Goal: Complete application form

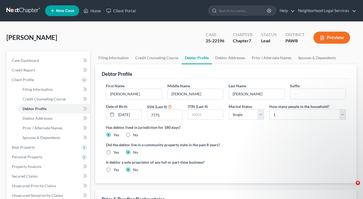
select select "0"
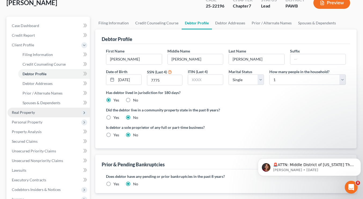
scroll to position [35, 0]
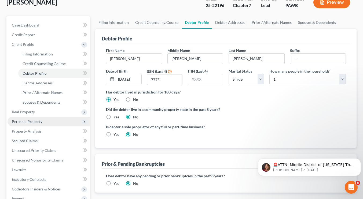
click at [28, 123] on span "Personal Property" at bounding box center [27, 121] width 31 height 5
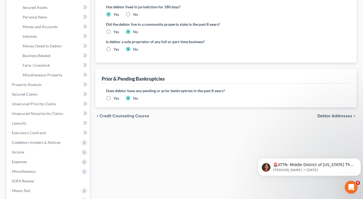
scroll to position [124, 0]
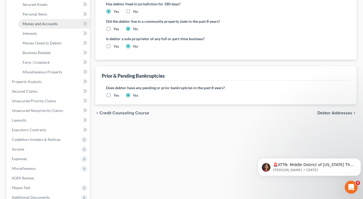
click at [53, 23] on span "Money and Accounts" at bounding box center [40, 23] width 35 height 5
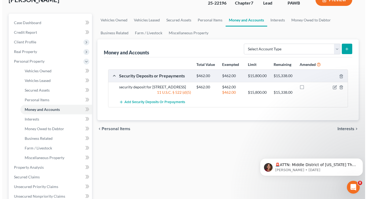
scroll to position [38, 0]
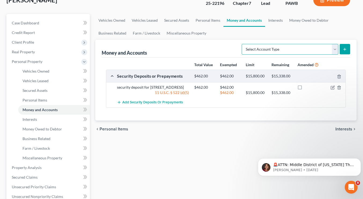
click at [324, 52] on select "Select Account Type Brokerage Cash on Hand Certificates of Deposit Checking Acc…" at bounding box center [290, 49] width 97 height 11
select select "cash_on_hand"
click at [243, 44] on select "Select Account Type Brokerage Cash on Hand Certificates of Deposit Checking Acc…" at bounding box center [290, 49] width 97 height 11
click at [344, 51] on icon "submit" at bounding box center [345, 49] width 4 height 4
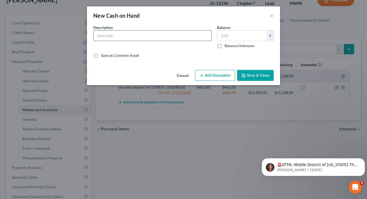
click at [181, 35] on input "text" at bounding box center [153, 36] width 118 height 10
type input "Cash"
type input "26"
click at [218, 72] on button "Add Exemption" at bounding box center [215, 75] width 40 height 11
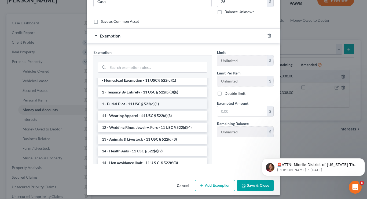
scroll to position [0, 0]
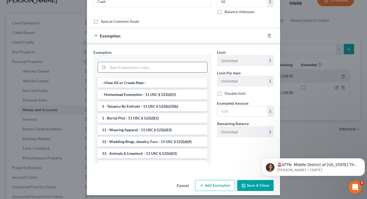
click at [147, 68] on input "search" at bounding box center [157, 67] width 99 height 10
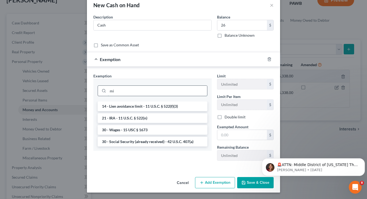
scroll to position [10, 0]
type input "m"
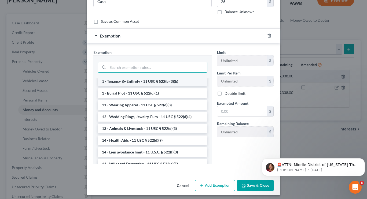
scroll to position [25, 0]
type input "i"
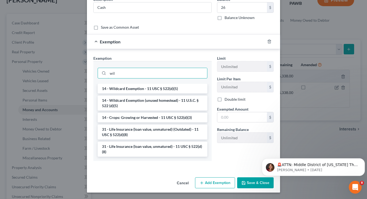
scroll to position [10, 0]
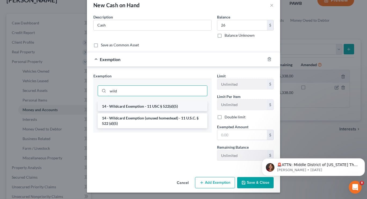
type input "wild"
click at [153, 105] on li "14 - Wildcard Exemption - 11 USC § 522(d)(5)" at bounding box center [153, 107] width 110 height 10
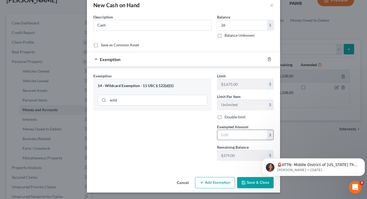
click at [228, 130] on input "text" at bounding box center [242, 135] width 50 height 10
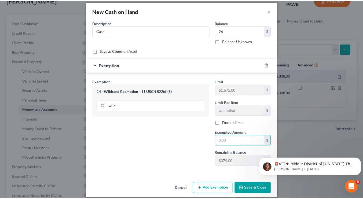
scroll to position [5, 0]
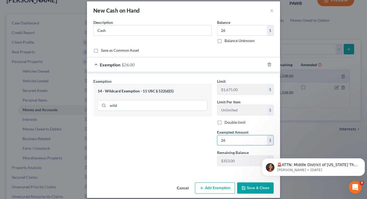
type input "26"
click at [257, 189] on button "Save & Close" at bounding box center [255, 188] width 37 height 11
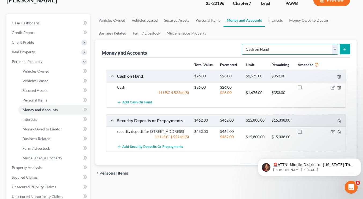
click at [308, 49] on select "Select Account Type Brokerage Cash on Hand Certificates of Deposit Checking Acc…" at bounding box center [290, 49] width 97 height 11
select select "other"
click at [243, 44] on select "Select Account Type Brokerage Cash on Hand Certificates of Deposit Checking Acc…" at bounding box center [290, 49] width 97 height 11
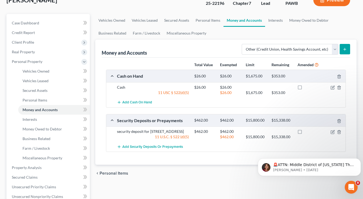
click at [344, 49] on icon "submit" at bounding box center [345, 49] width 4 height 4
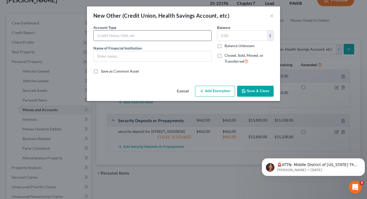
click at [117, 35] on input "text" at bounding box center [153, 36] width 118 height 10
type input "Quick Cash Card"
click at [225, 47] on label "Balance Unknown" at bounding box center [240, 45] width 30 height 5
click at [227, 47] on input "Balance Unknown" at bounding box center [228, 44] width 3 height 3
checkbox input "true"
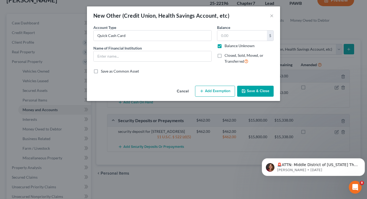
type input "0.00"
click at [272, 15] on button "×" at bounding box center [272, 15] width 4 height 6
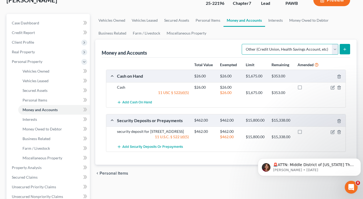
click at [289, 45] on select "Select Account Type Brokerage Cash on Hand Certificates of Deposit Checking Acc…" at bounding box center [290, 49] width 97 height 11
click at [243, 44] on select "Select Account Type Brokerage Cash on Hand Certificates of Deposit Checking Acc…" at bounding box center [290, 49] width 97 height 11
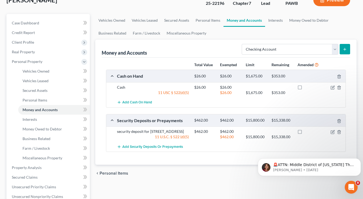
click at [344, 48] on icon "submit" at bounding box center [345, 49] width 4 height 4
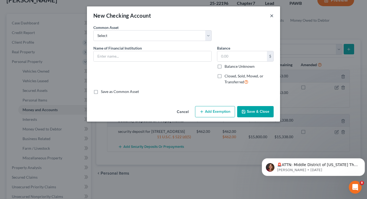
click at [272, 15] on button "×" at bounding box center [272, 15] width 4 height 6
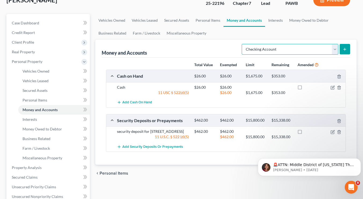
click at [277, 48] on select "Select Account Type Brokerage Cash on Hand Certificates of Deposit Checking Acc…" at bounding box center [290, 49] width 97 height 11
select select "other"
click at [243, 44] on select "Select Account Type Brokerage Cash on Hand Certificates of Deposit Checking Acc…" at bounding box center [290, 49] width 97 height 11
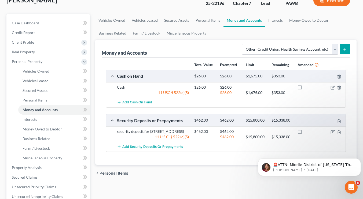
click at [348, 52] on button "submit" at bounding box center [345, 49] width 10 height 10
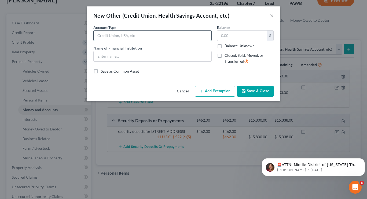
click at [160, 35] on input "text" at bounding box center [153, 36] width 118 height 10
type input "Quick Cash Card - SS Deposit from son's account"
click at [225, 46] on label "Balance Unknown" at bounding box center [240, 45] width 30 height 5
click at [227, 46] on input "Balance Unknown" at bounding box center [228, 44] width 3 height 3
checkbox input "true"
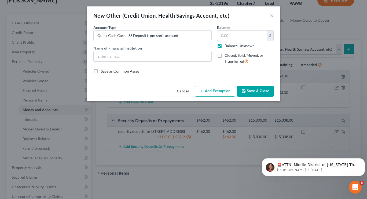
type input "0.00"
click at [247, 93] on button "Save & Close" at bounding box center [255, 91] width 37 height 11
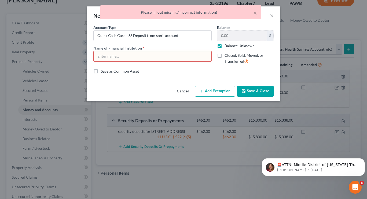
click at [171, 52] on input "text" at bounding box center [153, 56] width 118 height 10
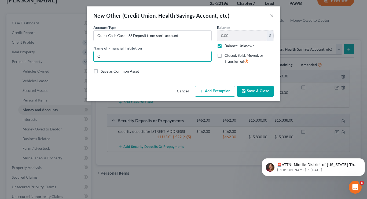
type input "Q"
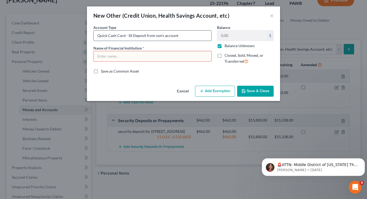
click at [189, 38] on input "Quick Cash Card - SS Deposit from son's account" at bounding box center [153, 36] width 118 height 10
drag, startPoint x: 189, startPoint y: 38, endPoint x: 151, endPoint y: 35, distance: 38.2
click at [151, 35] on input "Quick Cash Card - SS Deposit from son's account" at bounding box center [153, 36] width 118 height 10
drag, startPoint x: 117, startPoint y: 36, endPoint x: 79, endPoint y: 37, distance: 37.3
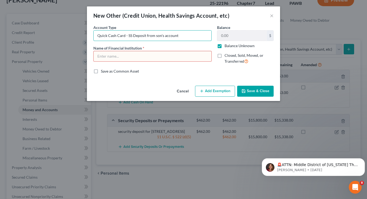
click at [79, 37] on div "New Other (Credit Union, Health Savings Account, etc) × An exemption set must f…" at bounding box center [183, 99] width 367 height 199
click at [176, 43] on div "Account Type Card - SS Deposit from son's account Name of Financial Institution…" at bounding box center [153, 47] width 124 height 44
click at [178, 57] on input "text" at bounding box center [153, 56] width 118 height 10
click at [108, 35] on input "Card - SS Deposit from son's account" at bounding box center [153, 36] width 118 height 10
click at [165, 35] on input "Card with SS Deposit from son's account" at bounding box center [153, 36] width 118 height 10
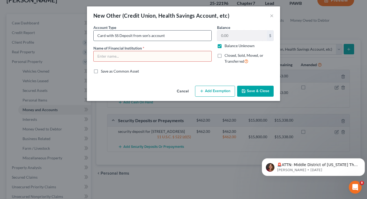
click at [140, 35] on input "Card with SS Deposit from son's account" at bounding box center [153, 36] width 118 height 10
type input "Card with SS Deposit into son's account"
click at [165, 59] on input "text" at bounding box center [153, 56] width 118 height 10
click at [114, 34] on input "Card with SS Deposit into son's account" at bounding box center [153, 36] width 118 height 10
click at [122, 53] on input "text" at bounding box center [153, 56] width 118 height 10
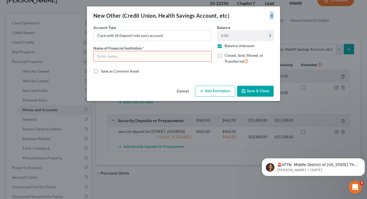
click at [272, 18] on div "New Other (Credit Union, Health Savings Account, etc) ×" at bounding box center [183, 15] width 193 height 18
click at [272, 18] on button "×" at bounding box center [272, 15] width 4 height 6
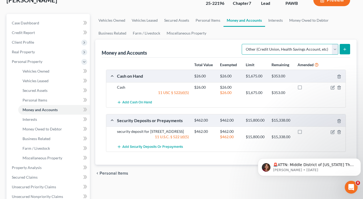
click at [279, 47] on select "Select Account Type Brokerage Cash on Hand Certificates of Deposit Checking Acc…" at bounding box center [290, 49] width 97 height 11
select select "checking"
click at [243, 44] on select "Select Account Type Brokerage Cash on Hand Certificates of Deposit Checking Acc…" at bounding box center [290, 49] width 97 height 11
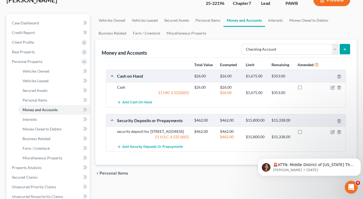
click at [344, 48] on icon "submit" at bounding box center [345, 49] width 4 height 4
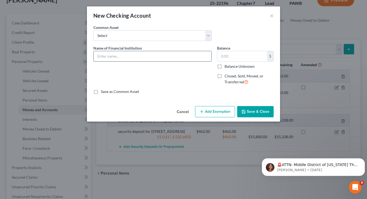
click at [206, 56] on input "text" at bounding box center [153, 56] width 118 height 10
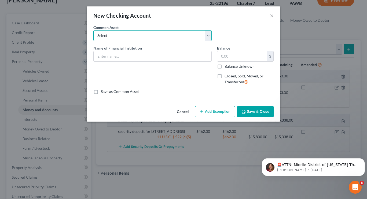
click at [167, 38] on select "Select Branch Booking & Trust Company BBT PNC" at bounding box center [152, 35] width 118 height 11
drag, startPoint x: 167, startPoint y: 38, endPoint x: 156, endPoint y: 58, distance: 23.4
click at [156, 58] on div "Common Asset Select Branch Booking & Trust Company BBT PNC Name of Financial In…" at bounding box center [183, 60] width 180 height 70
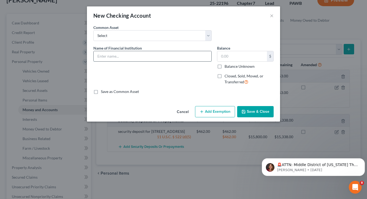
click at [156, 58] on input "text" at bounding box center [153, 56] width 118 height 10
type input "Card with funds from SS deposited into son's account"
click at [245, 65] on label "Balance Unknown" at bounding box center [240, 66] width 30 height 5
click at [230, 65] on input "Balance Unknown" at bounding box center [228, 65] width 3 height 3
checkbox input "true"
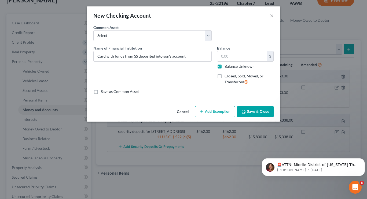
type input "0.00"
click at [261, 117] on button "Save & Close" at bounding box center [255, 111] width 37 height 11
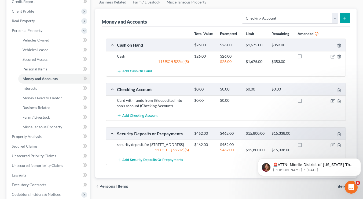
scroll to position [70, 0]
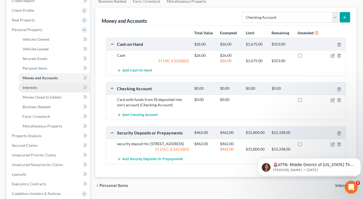
click at [35, 90] on link "Interests" at bounding box center [54, 88] width 72 height 10
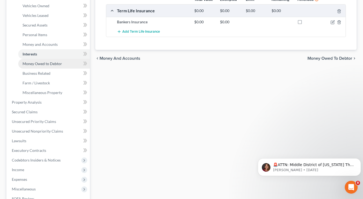
scroll to position [90, 0]
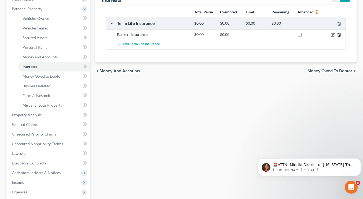
click at [341, 36] on icon "button" at bounding box center [339, 35] width 4 height 4
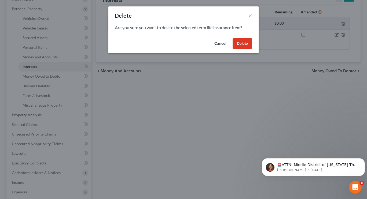
click at [246, 42] on button "Delete" at bounding box center [243, 43] width 20 height 11
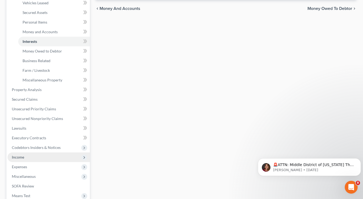
scroll to position [131, 0]
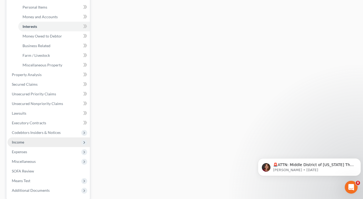
click at [36, 155] on span "Expenses" at bounding box center [49, 152] width 82 height 10
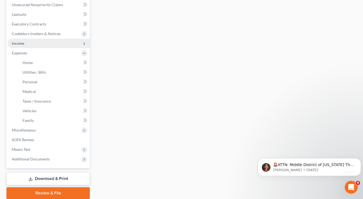
scroll to position [133, 0]
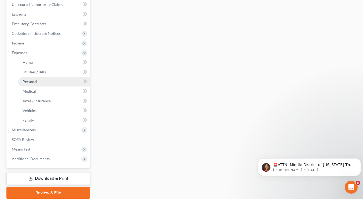
click at [43, 81] on link "Personal" at bounding box center [54, 82] width 72 height 10
type input "250.00"
type input "0.00"
type input "150.00"
type input "160.00"
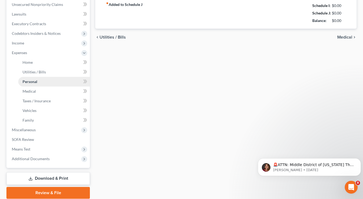
type input "0.00"
type input "30.00"
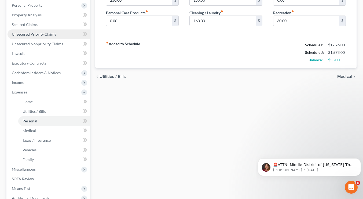
scroll to position [94, 0]
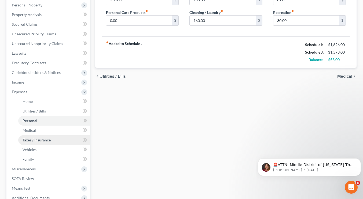
click at [35, 140] on span "Taxes / Insurance" at bounding box center [37, 140] width 28 height 5
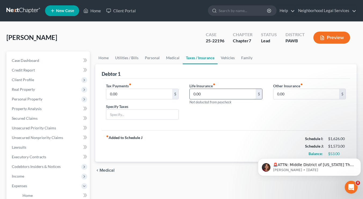
click at [211, 95] on input "0.00" at bounding box center [223, 94] width 66 height 10
type input "19"
click at [218, 135] on div "fiber_manual_record Added to Schedule J Schedule I: $1,626.00 Schedule J: $1,59…" at bounding box center [226, 146] width 249 height 31
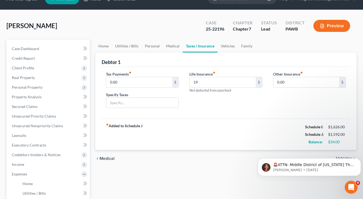
scroll to position [13, 0]
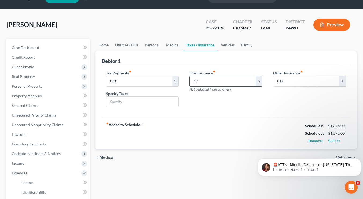
click at [216, 82] on input "19" at bounding box center [223, 81] width 66 height 10
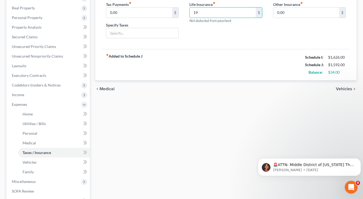
scroll to position [82, 0]
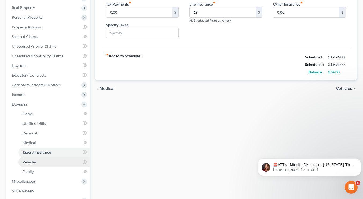
click at [34, 159] on link "Vehicles" at bounding box center [54, 163] width 72 height 10
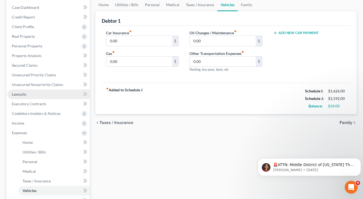
scroll to position [37, 0]
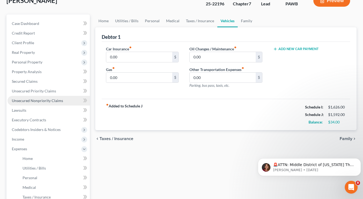
click at [47, 99] on span "Unsecured Nonpriority Claims" at bounding box center [37, 100] width 51 height 5
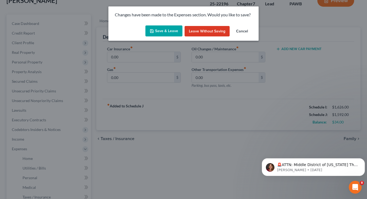
click at [169, 28] on button "Save & Leave" at bounding box center [163, 30] width 37 height 11
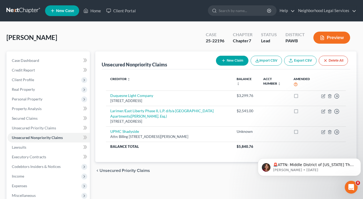
click at [233, 63] on button "New Claim" at bounding box center [232, 61] width 32 height 10
select select "0"
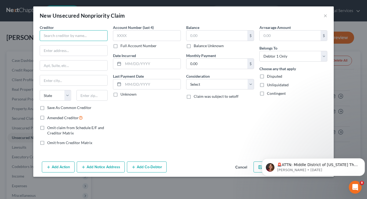
click at [72, 33] on input "text" at bounding box center [74, 35] width 68 height 11
click at [121, 35] on input "text" at bounding box center [147, 35] width 68 height 11
type input "Xfinity"
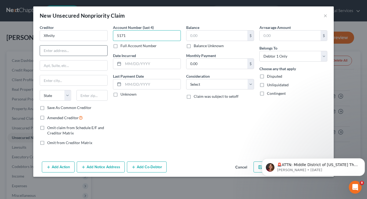
type input "5171"
click at [83, 53] on input "text" at bounding box center [73, 51] width 67 height 10
drag, startPoint x: 323, startPoint y: 15, endPoint x: 325, endPoint y: 17, distance: 2.9
click at [325, 17] on div "New Unsecured Nonpriority Claim ×" at bounding box center [183, 15] width 301 height 18
click at [325, 17] on button "×" at bounding box center [326, 15] width 4 height 6
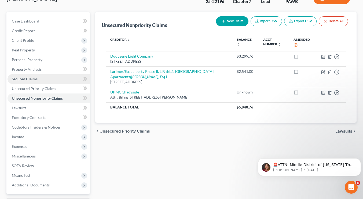
scroll to position [39, 0]
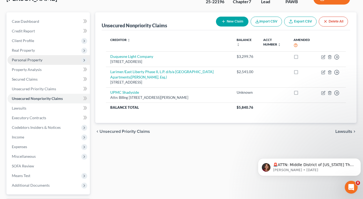
click at [47, 59] on span "Personal Property" at bounding box center [49, 60] width 82 height 10
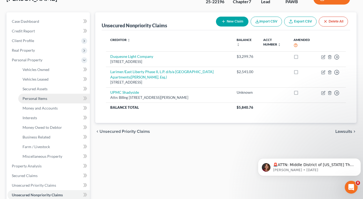
scroll to position [56, 0]
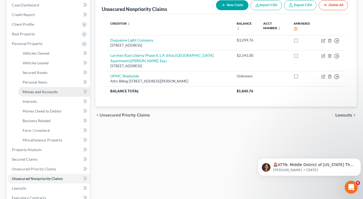
click at [48, 91] on span "Money and Accounts" at bounding box center [40, 92] width 35 height 5
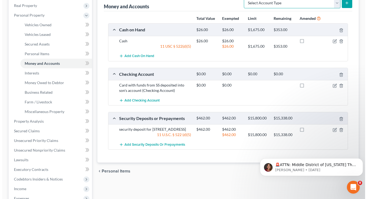
scroll to position [81, 0]
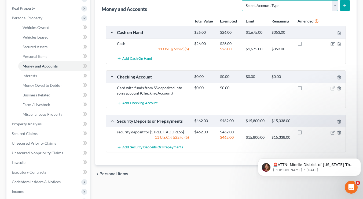
click at [329, 5] on select "Select Account Type Brokerage Cash on Hand Certificates of Deposit Checking Acc…" at bounding box center [290, 5] width 97 height 11
select select "other"
click at [243, 0] on select "Select Account Type Brokerage Cash on Hand Certificates of Deposit Checking Acc…" at bounding box center [290, 5] width 97 height 11
click at [344, 8] on button "submit" at bounding box center [345, 5] width 10 height 10
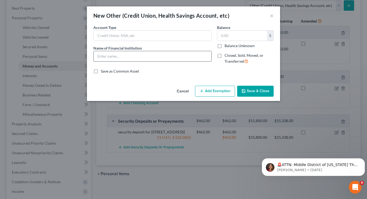
click at [123, 58] on input "text" at bounding box center [153, 56] width 118 height 10
click at [130, 38] on input "text" at bounding box center [153, 36] width 118 height 10
type input "Card"
click at [111, 52] on input "text" at bounding box center [153, 56] width 118 height 10
type input "Quick Cash Card"
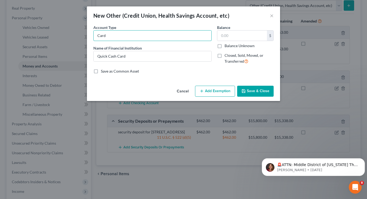
drag, startPoint x: 121, startPoint y: 36, endPoint x: 77, endPoint y: 27, distance: 44.8
click at [77, 27] on div "New Other (Credit Union, Health Savings Account, etc) × An exemption set must f…" at bounding box center [183, 99] width 367 height 199
type input "S"
drag, startPoint x: 208, startPoint y: 36, endPoint x: 191, endPoint y: 36, distance: 16.9
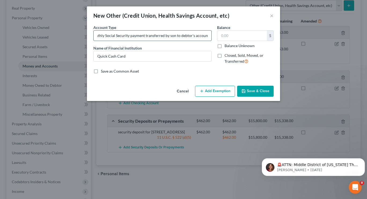
click at [191, 36] on input "Monthly Social Security payment transferred by son to debtor's account" at bounding box center [153, 36] width 118 height 10
click at [203, 39] on input "Monthly Social Security payment transferred by son to debtor" at bounding box center [153, 36] width 118 height 10
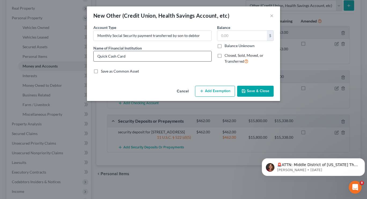
click at [136, 59] on input "Quick Cash Card" at bounding box center [153, 56] width 118 height 10
click at [205, 39] on input "Monthly Social Security payment transferred by son to debtor" at bounding box center [153, 36] width 118 height 10
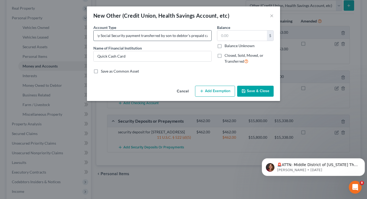
scroll to position [0, 14]
type input "Monthly Social Security payment transferred by son to debtor's prepaid card"
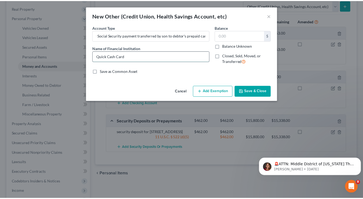
scroll to position [0, 0]
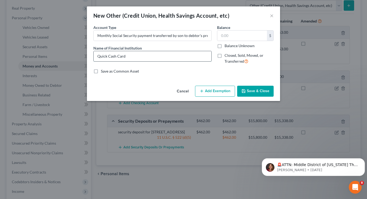
click at [198, 53] on input "Quick Cash Card" at bounding box center [153, 56] width 118 height 10
click at [221, 28] on label "Balance" at bounding box center [223, 28] width 13 height 6
click at [223, 31] on input "text" at bounding box center [242, 36] width 50 height 10
type input "0"
click at [218, 67] on div "Balance 0.00 $ Balance Unknown Balance Undetermined 0 $ Balance Unknown Closed,…" at bounding box center [245, 47] width 62 height 44
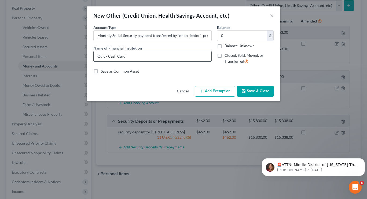
click at [173, 60] on input "Quick Cash Card" at bounding box center [153, 56] width 118 height 10
click at [256, 88] on button "Save & Close" at bounding box center [255, 91] width 37 height 11
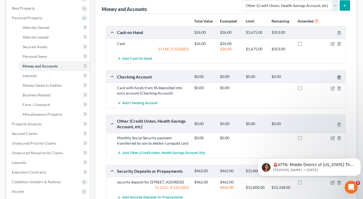
click at [340, 77] on line "button" at bounding box center [340, 77] width 0 height 1
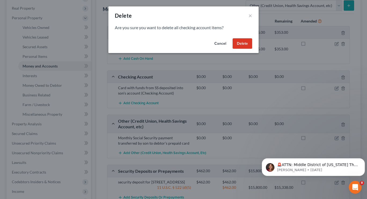
click at [250, 42] on button "Delete" at bounding box center [243, 43] width 20 height 11
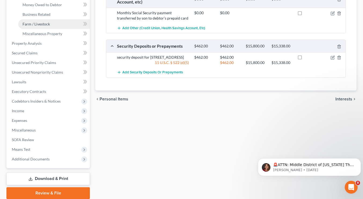
scroll to position [162, 0]
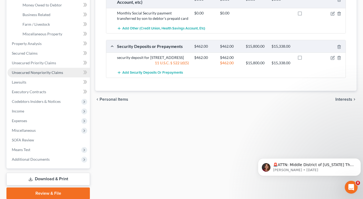
click at [56, 68] on link "Unsecured Nonpriority Claims" at bounding box center [49, 73] width 82 height 10
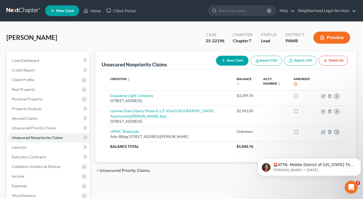
click at [235, 62] on button "New Claim" at bounding box center [232, 61] width 32 height 10
select select "0"
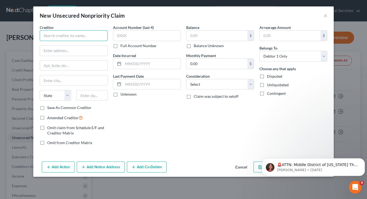
click at [72, 35] on input "text" at bounding box center [74, 35] width 68 height 11
type input "Xfinity"
click at [133, 35] on input "text" at bounding box center [147, 35] width 68 height 11
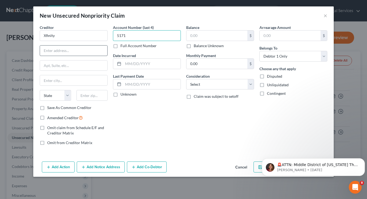
type input "5171"
click at [90, 54] on input "text" at bounding box center [73, 51] width 67 height 10
paste input "5880 Baum Blvd"
type input "5880 Baum Blvd"
click at [83, 80] on input "text" at bounding box center [73, 80] width 67 height 10
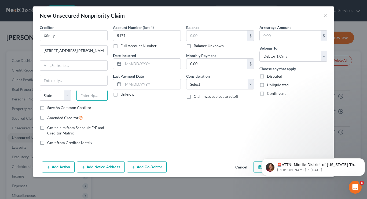
click at [96, 93] on input "text" at bounding box center [91, 95] width 31 height 11
paste input "15206"
type input "15206"
click at [127, 106] on div "Account Number (last 4) 5171 Full Account Number Date Incurred Last Payment Dat…" at bounding box center [146, 87] width 73 height 125
type input "Pittsburgh"
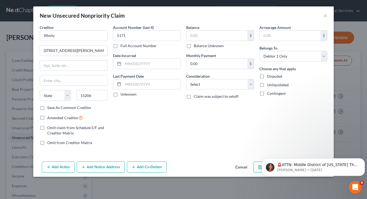
select select "39"
click at [214, 36] on input "text" at bounding box center [217, 36] width 61 height 10
type input "180"
click at [237, 25] on div "Balance 180.00 $ Balance Unknown Balance Undetermined 180 $ Balance Unknown" at bounding box center [220, 37] width 68 height 24
click at [222, 36] on input "180" at bounding box center [217, 36] width 61 height 10
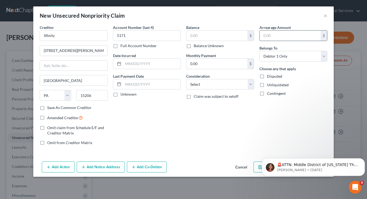
click at [292, 35] on input "text" at bounding box center [290, 36] width 61 height 10
type input "180"
click at [243, 115] on div "Balance $ Balance Unknown Balance Undetermined $ Balance Unknown Monthly Paymen…" at bounding box center [220, 87] width 73 height 125
click at [363, 159] on icon "Dismiss notification" at bounding box center [363, 160] width 3 height 3
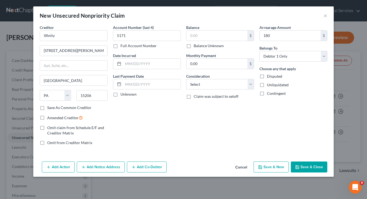
click at [312, 167] on button "Save & Close" at bounding box center [309, 167] width 37 height 11
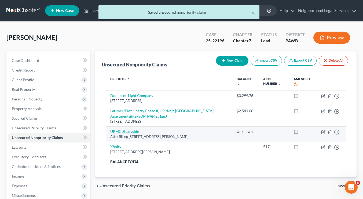
click at [130, 131] on link "UPMC Shadyside" at bounding box center [124, 131] width 29 height 5
select select "39"
select select "0"
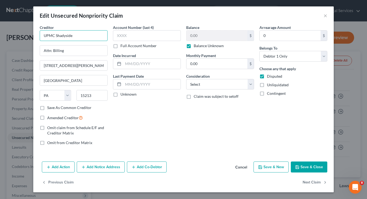
click at [87, 38] on input "UPMC Shadyside" at bounding box center [74, 35] width 68 height 11
click at [315, 167] on button "Save & Close" at bounding box center [309, 167] width 37 height 11
type input "UPMC Shadyside"
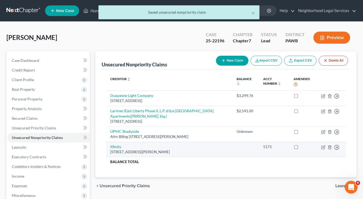
scroll to position [7, 0]
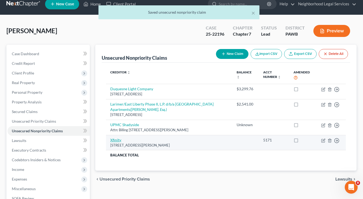
click at [120, 141] on link "Xfinity" at bounding box center [115, 140] width 11 height 5
select select "39"
select select "0"
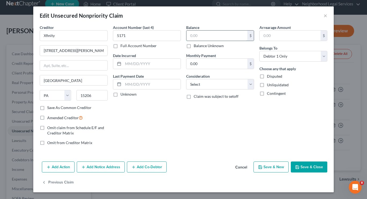
paste input "180.00"
click at [233, 36] on input "text" at bounding box center [217, 36] width 61 height 10
type input "180.00"
click at [313, 169] on button "Save & Close" at bounding box center [309, 167] width 37 height 11
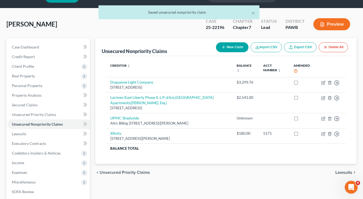
scroll to position [14, 0]
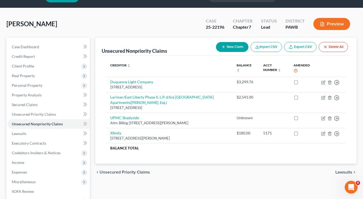
click at [238, 43] on button "New Claim" at bounding box center [232, 47] width 32 height 10
select select "0"
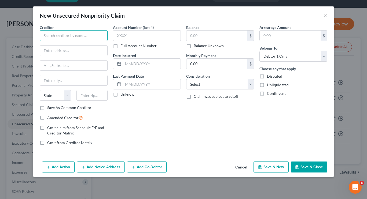
click at [70, 37] on input "text" at bounding box center [74, 35] width 68 height 11
type input "Peoples Gas"
click at [70, 53] on input "text" at bounding box center [73, 51] width 67 height 10
paste input "375 North Shore Drive"
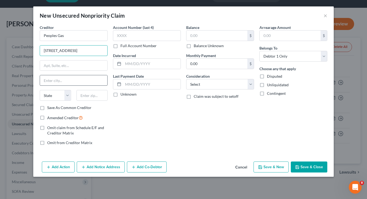
type input "375 North Shore Drive"
click at [74, 84] on input "text" at bounding box center [73, 80] width 67 height 10
click at [95, 98] on input "text" at bounding box center [91, 95] width 31 height 11
paste input "15212"
type input "15212"
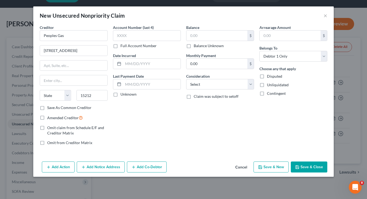
type input "Pittsburgh"
select select "39"
click at [159, 112] on div "Account Number (last 4) Full Account Number Date Incurred Last Payment Date Unk…" at bounding box center [146, 87] width 73 height 125
click at [148, 32] on input "text" at bounding box center [147, 35] width 68 height 11
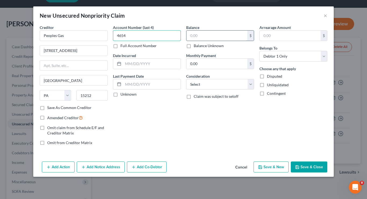
type input "4654"
click at [209, 34] on input "text" at bounding box center [217, 36] width 61 height 10
type input "1,124.63"
click at [211, 128] on div "Balance 1,124.63 $ Balance Unknown Balance Undetermined 1,124.63 $ Balance Unkn…" at bounding box center [220, 87] width 73 height 125
click at [309, 163] on button "Save & Close" at bounding box center [309, 167] width 37 height 11
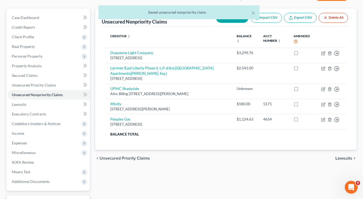
scroll to position [43, 0]
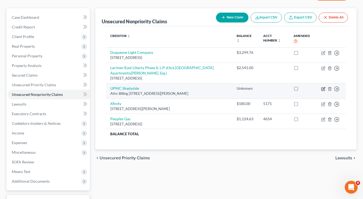
click at [324, 88] on icon "button" at bounding box center [323, 89] width 4 height 4
select select "39"
select select "0"
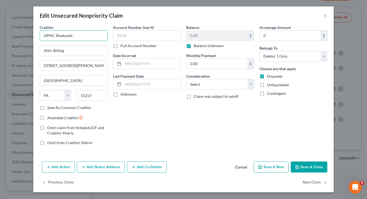
click at [74, 37] on input "UPMC Shadyside" at bounding box center [74, 35] width 68 height 11
type input "UPMC Presbyterian"
click at [313, 167] on button "Save & Close" at bounding box center [309, 167] width 37 height 11
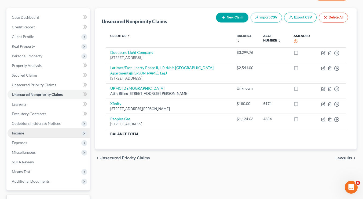
click at [26, 135] on span "Income" at bounding box center [49, 134] width 82 height 10
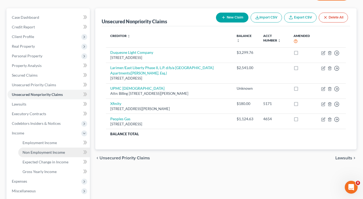
click at [32, 154] on span "Non Employment Income" at bounding box center [44, 152] width 42 height 5
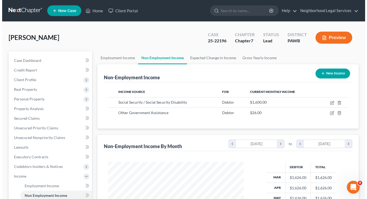
scroll to position [96, 146]
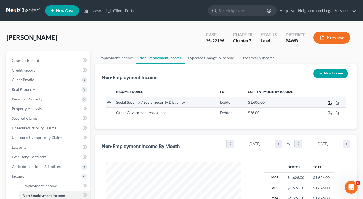
click at [329, 104] on icon "button" at bounding box center [330, 103] width 4 height 4
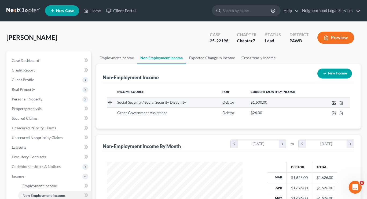
select select "4"
select select "0"
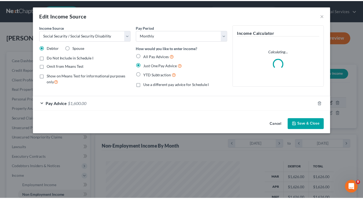
scroll to position [96, 148]
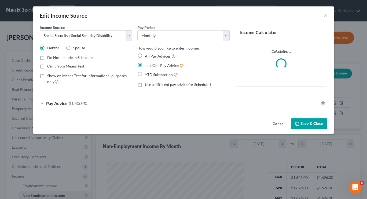
click at [65, 101] on span "Pay Advice" at bounding box center [56, 103] width 21 height 5
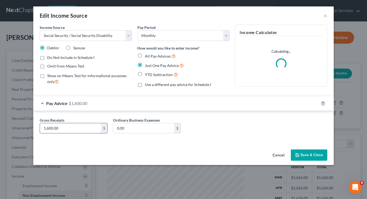
click at [67, 129] on input "1,600.00" at bounding box center [70, 128] width 61 height 10
type input "1,753"
click at [269, 138] on div "Gross Receipts 1,753 $ Ordinary Business Expenses 0.00 $" at bounding box center [183, 128] width 293 height 21
click at [302, 154] on button "Save & Close" at bounding box center [309, 155] width 37 height 11
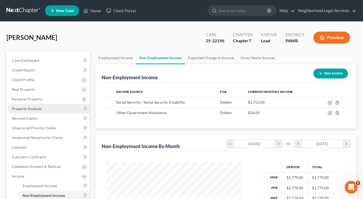
scroll to position [79, 0]
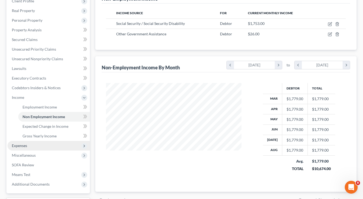
click at [26, 147] on span "Expenses" at bounding box center [19, 146] width 15 height 5
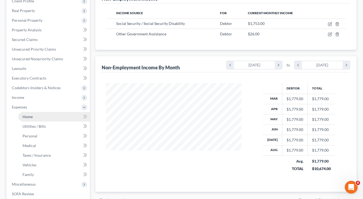
click at [36, 116] on link "Home" at bounding box center [54, 117] width 72 height 10
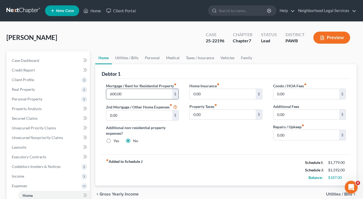
click at [131, 93] on input "600.00" at bounding box center [139, 94] width 66 height 10
type input "500"
click at [194, 137] on div "Home Insurance fiber_manual_record 0.00 $ Property Taxes fiber_manual_record 0.…" at bounding box center [225, 115] width 83 height 65
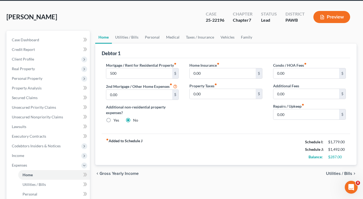
scroll to position [20, 0]
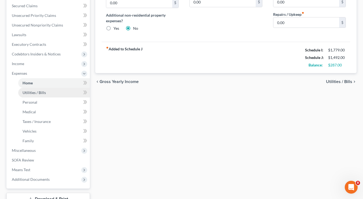
click at [41, 94] on span "Utilities / Bills" at bounding box center [34, 92] width 23 height 5
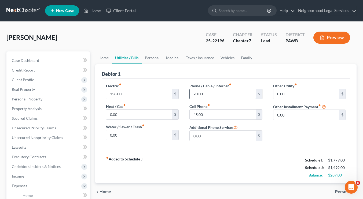
click at [199, 93] on input "20.00" at bounding box center [223, 94] width 66 height 10
click at [195, 93] on input "20.00" at bounding box center [223, 94] width 66 height 10
type input "25.00"
click at [227, 104] on div "Cell Phone fiber_manual_record 45.00 $" at bounding box center [225, 112] width 73 height 16
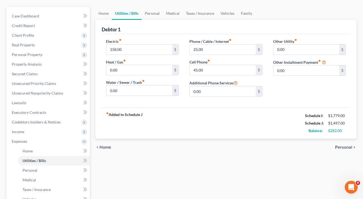
scroll to position [45, 0]
click at [346, 149] on span "Personal" at bounding box center [343, 147] width 17 height 4
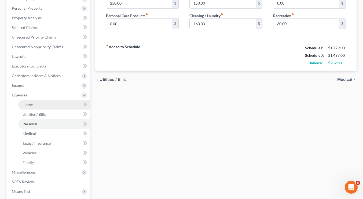
scroll to position [91, 0]
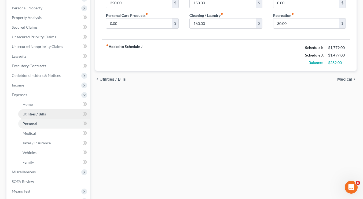
click at [47, 112] on link "Utilities / Bills" at bounding box center [54, 115] width 72 height 10
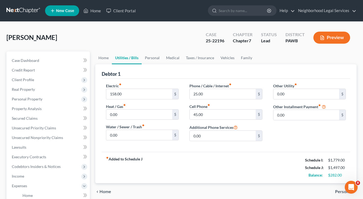
scroll to position [71, 0]
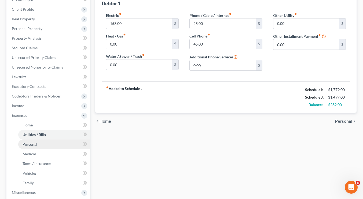
click at [56, 141] on link "Personal" at bounding box center [54, 145] width 72 height 10
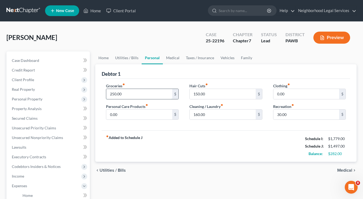
click at [118, 94] on input "250.00" at bounding box center [139, 94] width 66 height 10
click at [115, 94] on input "250.00" at bounding box center [139, 94] width 66 height 10
click at [136, 94] on input "250.00" at bounding box center [139, 94] width 66 height 10
type input "2"
type input "440"
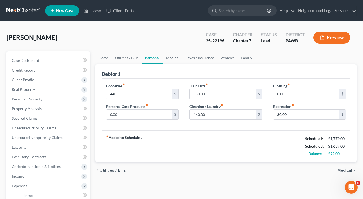
click at [181, 154] on div "fiber_manual_record Added to Schedule J Schedule I: $1,779.00 Schedule J: $1,68…" at bounding box center [226, 146] width 249 height 31
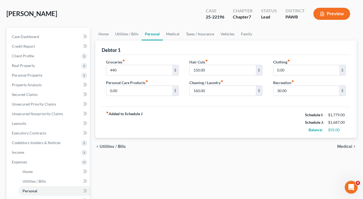
scroll to position [24, 0]
click at [350, 144] on span "Medical" at bounding box center [344, 146] width 15 height 4
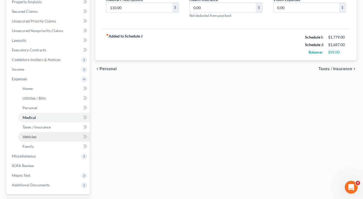
scroll to position [102, 0]
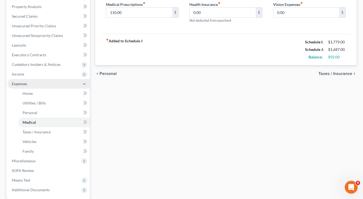
click at [37, 84] on span "Expenses" at bounding box center [49, 84] width 82 height 10
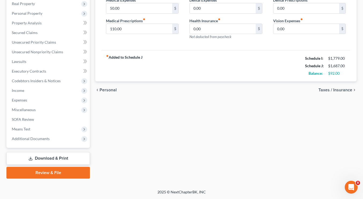
scroll to position [85, 0]
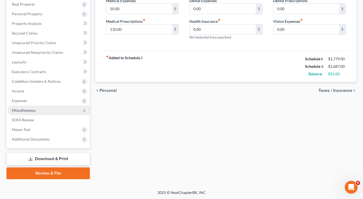
click at [37, 107] on span "Miscellaneous" at bounding box center [49, 111] width 82 height 10
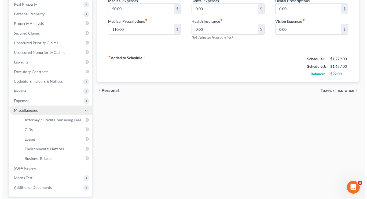
scroll to position [102, 0]
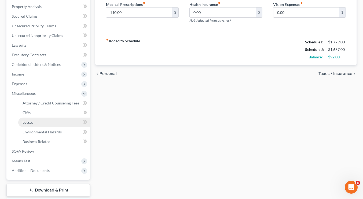
click at [37, 119] on link "Losses" at bounding box center [54, 123] width 72 height 10
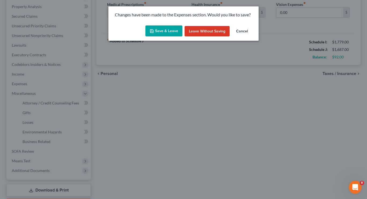
click at [165, 29] on button "Save & Leave" at bounding box center [163, 30] width 37 height 11
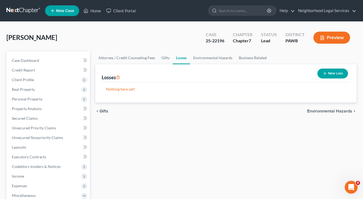
click at [338, 70] on button "New Loss" at bounding box center [333, 74] width 31 height 10
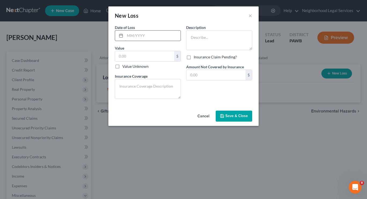
click at [160, 37] on input "text" at bounding box center [153, 36] width 56 height 10
type input "06/2025"
type input "438"
click at [202, 42] on textarea at bounding box center [219, 40] width 66 height 20
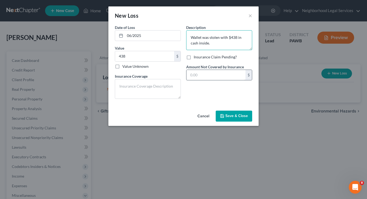
type textarea "Wallet was stolen with $438 in cash inside."
click at [206, 79] on input "text" at bounding box center [216, 75] width 59 height 10
click at [138, 93] on textarea at bounding box center [148, 89] width 66 height 20
click at [199, 76] on input "text" at bounding box center [216, 75] width 59 height 10
type input "438"
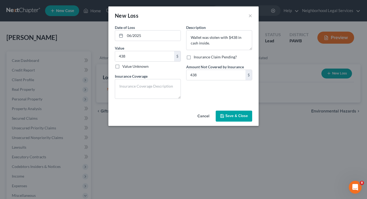
click at [209, 96] on div "Description * Wallet was stolen with $438 in cash inside. Insurance Claim Pendi…" at bounding box center [219, 64] width 71 height 79
click at [235, 116] on span "Save & Close" at bounding box center [236, 116] width 23 height 5
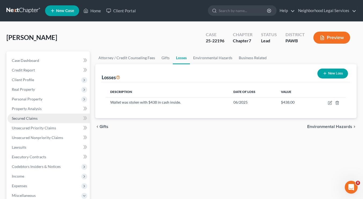
click at [52, 119] on link "Secured Claims" at bounding box center [49, 119] width 82 height 10
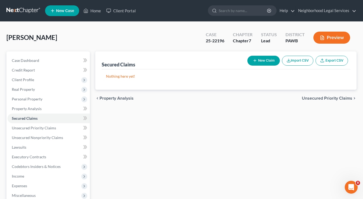
click at [263, 60] on button "New Claim" at bounding box center [263, 61] width 32 height 10
select select "0"
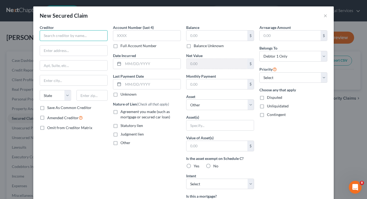
click at [79, 36] on input "text" at bounding box center [74, 35] width 68 height 11
type input "Cornerstone"
paste input "185 Larimer Ave."
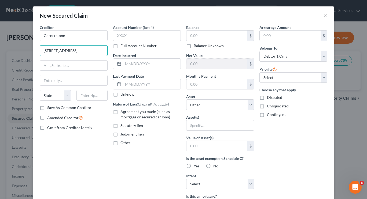
type input "185 Larimer Ave."
paste input "15206"
click at [88, 98] on input "15206" at bounding box center [91, 95] width 31 height 11
type input "15206"
type input "Pittsburgh"
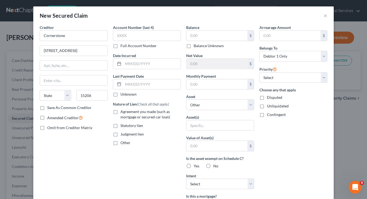
select select "39"
click at [81, 157] on div "Creditor * Cornerstone 185 Larimer Ave. Pittsburgh State AL AK AR AZ CA CO CT D…" at bounding box center [73, 144] width 73 height 239
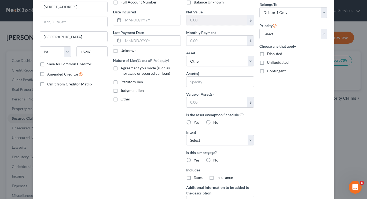
scroll to position [44, 0]
click at [213, 122] on label "No" at bounding box center [215, 122] width 5 height 5
click at [216, 122] on input "No" at bounding box center [217, 121] width 3 height 3
radio input "true"
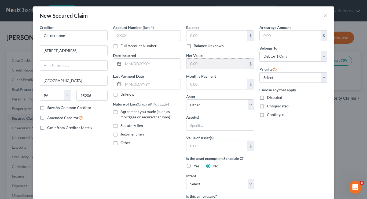
scroll to position [98, 0]
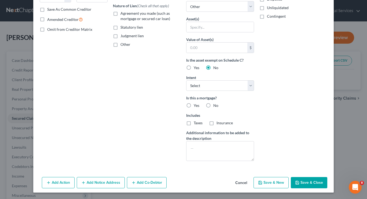
click at [64, 185] on button "Add Action" at bounding box center [58, 182] width 33 height 11
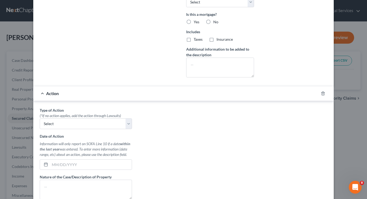
scroll to position [207, 0]
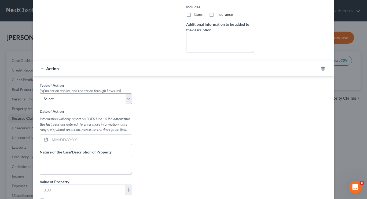
click at [99, 104] on select "Select Repossession Garnishment Foreclosure Personal Injury Attached, Seized, O…" at bounding box center [86, 99] width 92 height 11
click at [172, 104] on div "Type of Action * (*If no action applies, add the action through Lawsuits) Selec…" at bounding box center [183, 150] width 293 height 134
click at [319, 68] on div at bounding box center [326, 68] width 15 height 9
click at [321, 68] on icon "button" at bounding box center [323, 69] width 4 height 4
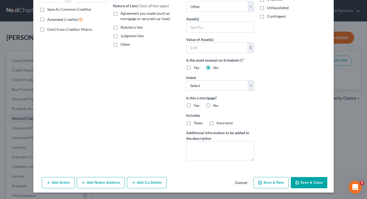
scroll to position [98, 0]
click at [210, 149] on textarea at bounding box center [220, 151] width 68 height 20
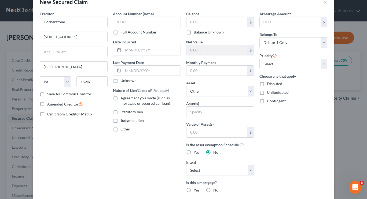
scroll to position [13, 0]
click at [121, 122] on label "Judgment lien" at bounding box center [132, 120] width 23 height 5
click at [123, 122] on input "Judgment lien" at bounding box center [124, 119] width 3 height 3
checkbox input "true"
click at [294, 69] on select "Select 1st 2nd 3rd 4th 5th 6th 7th 8th 9th 10th 11th 12th 13th 14th 15th 16th 1…" at bounding box center [294, 64] width 68 height 11
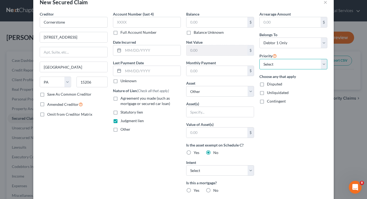
click at [294, 69] on select "Select 1st 2nd 3rd 4th 5th 6th 7th 8th 9th 10th 11th 12th 13th 14th 15th 16th 1…" at bounding box center [294, 64] width 68 height 11
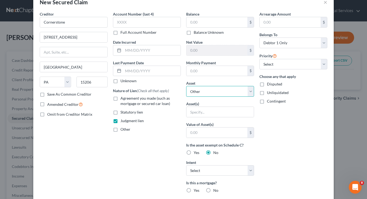
click at [232, 91] on select "Select Other Multiple Assets security deposit for 6251 Broad Street, Apt 313, P…" at bounding box center [220, 91] width 68 height 11
click at [271, 123] on div "Arrearage Amount $ Belongs To * Select Debtor 1 Only Debtor 2 Only Debtor 1 And…" at bounding box center [293, 130] width 73 height 239
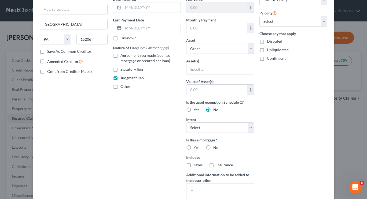
scroll to position [98, 0]
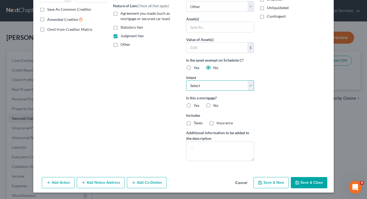
click at [229, 88] on select "Select Surrender Redeem Reaffirm Avoid Other" at bounding box center [220, 86] width 68 height 11
select select "4"
click at [186, 81] on select "Select Surrender Redeem Reaffirm Avoid Other" at bounding box center [220, 86] width 68 height 11
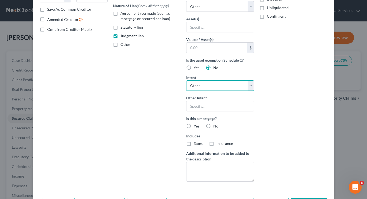
click at [225, 88] on select "Select Surrender Redeem Reaffirm Avoid Other" at bounding box center [220, 86] width 68 height 11
click at [287, 96] on div "Arrearage Amount $ Belongs To * Select Debtor 1 Only Debtor 2 Only Debtor 1 And…" at bounding box center [293, 56] width 73 height 260
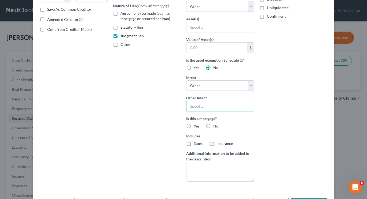
click at [222, 106] on input "text" at bounding box center [220, 106] width 68 height 11
type input "Pay arrears"
click at [291, 106] on div "Arrearage Amount $ Belongs To * Select Debtor 1 Only Debtor 2 Only Debtor 1 And…" at bounding box center [293, 56] width 73 height 260
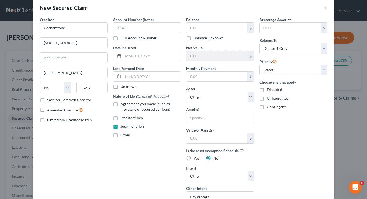
scroll to position [8, 0]
click at [198, 99] on select "Select Other Multiple Assets security deposit for 6251 Broad Street, Apt 313, P…" at bounding box center [220, 96] width 68 height 11
drag, startPoint x: 198, startPoint y: 99, endPoint x: 193, endPoint y: 99, distance: 5.1
click at [193, 99] on select "Select Other Multiple Assets security deposit for 6251 Broad Street, Apt 313, P…" at bounding box center [220, 96] width 68 height 11
drag, startPoint x: 210, startPoint y: 102, endPoint x: 209, endPoint y: 99, distance: 2.8
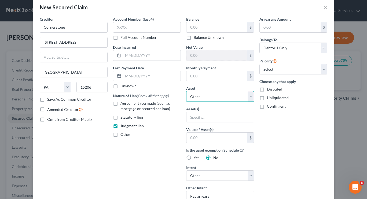
click at [210, 102] on select "Select Other Multiple Assets security deposit for 6251 Broad Street, Apt 313, P…" at bounding box center [220, 96] width 68 height 11
click at [186, 91] on select "Select Other Multiple Assets security deposit for 6251 Broad Street, Apt 313, P…" at bounding box center [220, 96] width 68 height 11
click at [207, 103] on div "Balance $ Balance Unknown Balance Undetermined $ Balance Unknown Net Value $ Mo…" at bounding box center [220, 146] width 73 height 260
click at [207, 97] on select "Select Other Multiple Assets security deposit for 6251 Broad Street, Apt 313, P…" at bounding box center [220, 96] width 68 height 11
select select "1"
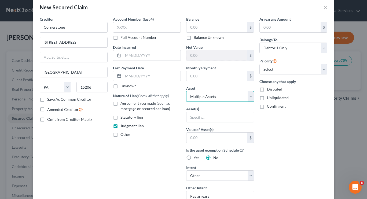
click at [186, 91] on select "Select Other Multiple Assets security deposit for 6251 Broad Street, Apt 313, P…" at bounding box center [220, 96] width 68 height 11
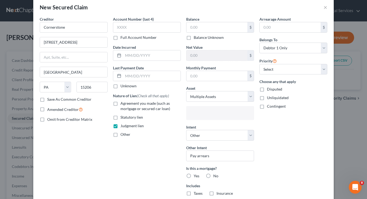
click at [212, 113] on input "text" at bounding box center [219, 114] width 60 height 8
click at [209, 95] on body "Home New Case Client Portal Neighborhood Legal Services martinc@nlsa.us My Acco…" at bounding box center [183, 142] width 367 height 285
type input "Select assets..."
drag, startPoint x: 210, startPoint y: 98, endPoint x: 238, endPoint y: 96, distance: 28.0
click at [210, 98] on select "Select Other Multiple Assets security deposit for 6251 Broad Street, Apt 313, P…" at bounding box center [220, 96] width 68 height 11
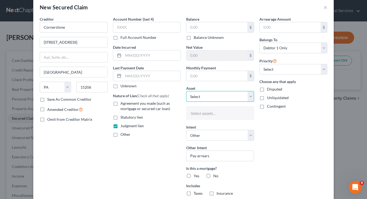
click at [186, 91] on select "Select Other Multiple Assets security deposit for 6251 Broad Street, Apt 313, P…" at bounding box center [220, 96] width 68 height 11
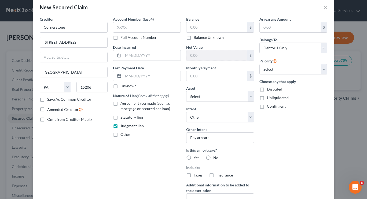
click at [295, 125] on div "Arrearage Amount $ Belongs To * Select Debtor 1 Only Debtor 2 Only Debtor 1 And…" at bounding box center [293, 117] width 73 height 202
click at [242, 97] on select "Select Other Multiple Assets security deposit for 6251 Broad Street, Apt 313, P…" at bounding box center [220, 96] width 68 height 11
click at [218, 84] on div "Balance $ Balance Unknown Balance Undetermined $ Balance Unknown Net Value $ Mo…" at bounding box center [220, 117] width 73 height 202
drag, startPoint x: 209, startPoint y: 94, endPoint x: 209, endPoint y: 102, distance: 7.8
click at [209, 94] on select "Select Other Multiple Assets security deposit for 6251 Broad Street, Apt 313, P…" at bounding box center [220, 96] width 68 height 11
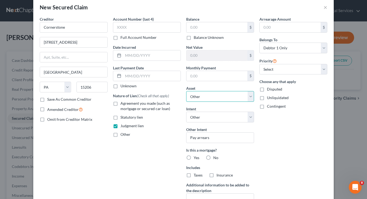
click at [186, 91] on select "Select Other Multiple Assets security deposit for 6251 Broad Street, Apt 313, P…" at bounding box center [220, 96] width 68 height 11
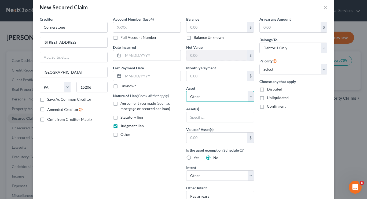
click at [218, 96] on select "Select Other Multiple Assets security deposit for 6251 Broad Street, Apt 313, P…" at bounding box center [220, 96] width 68 height 11
select select "2"
click at [186, 91] on select "Select Other Multiple Assets security deposit for 6251 Broad Street, Apt 313, P…" at bounding box center [220, 96] width 68 height 11
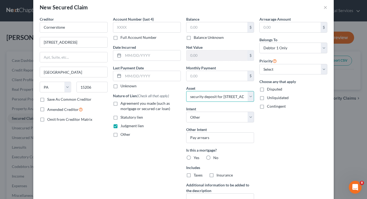
click at [224, 95] on select "Select Other Multiple Assets security deposit for 6251 Broad Street, Apt 313, P…" at bounding box center [220, 96] width 68 height 11
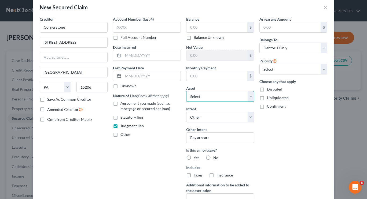
click at [186, 91] on select "Select Other Multiple Assets security deposit for 6251 Broad Street, Apt 313, P…" at bounding box center [220, 96] width 68 height 11
click at [273, 149] on div "Arrearage Amount $ Belongs To * Select Debtor 1 Only Debtor 2 Only Debtor 1 And…" at bounding box center [293, 117] width 73 height 202
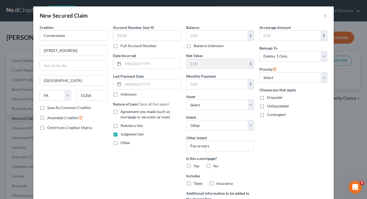
scroll to position [60, 0]
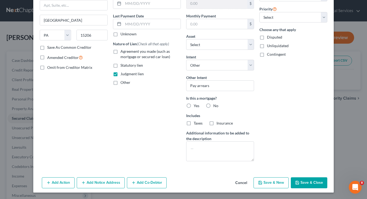
click at [306, 180] on button "Save & Close" at bounding box center [309, 183] width 37 height 11
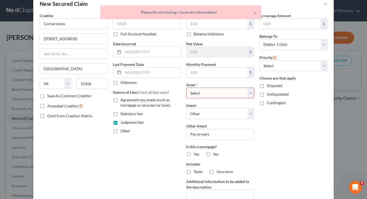
scroll to position [0, 0]
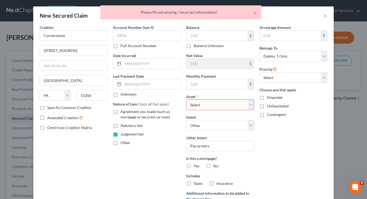
click at [238, 103] on select "Select Other Multiple Assets security deposit for 6251 Broad Street, Apt 313, P…" at bounding box center [220, 105] width 68 height 11
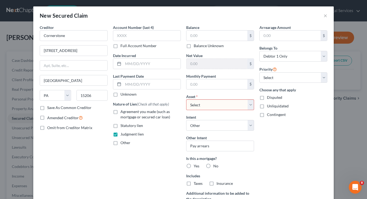
select select "2"
click at [186, 100] on select "Select Other Multiple Assets security deposit for 6251 Broad Street, Apt 313, P…" at bounding box center [220, 105] width 68 height 11
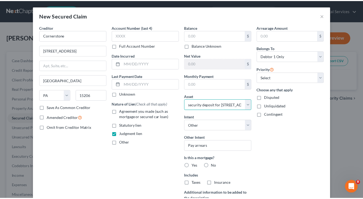
scroll to position [60, 0]
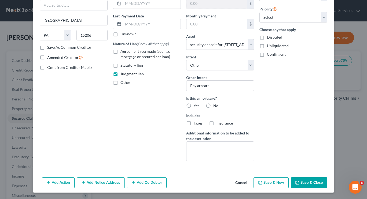
click at [304, 181] on button "Save & Close" at bounding box center [309, 183] width 37 height 11
select select
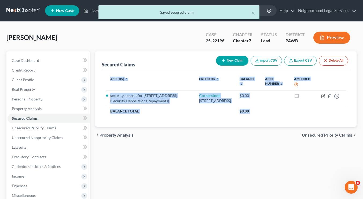
drag, startPoint x: 105, startPoint y: 78, endPoint x: 181, endPoint y: 165, distance: 115.7
click at [181, 165] on div "Secured Claims New Claim Import CSV Export CSV Delete All Asset(s) expand_more …" at bounding box center [226, 158] width 267 height 213
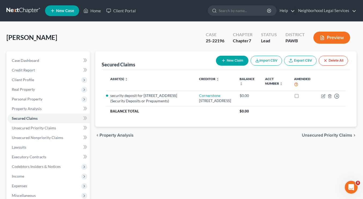
scroll to position [85, 0]
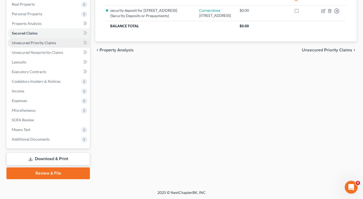
click at [41, 47] on link "Unsecured Priority Claims" at bounding box center [49, 43] width 82 height 10
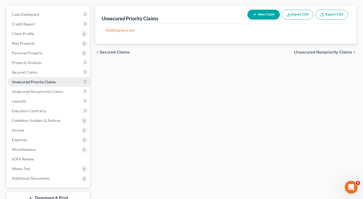
scroll to position [50, 0]
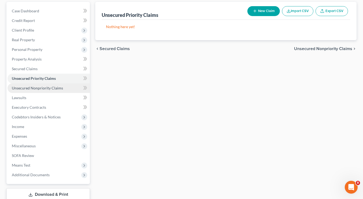
click at [43, 90] on span "Unsecured Nonpriority Claims" at bounding box center [37, 88] width 51 height 5
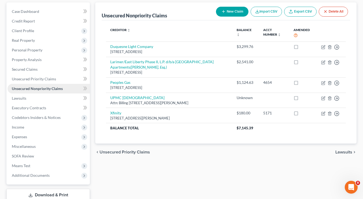
scroll to position [49, 0]
click at [43, 90] on span "Unsecured Nonpriority Claims" at bounding box center [37, 88] width 51 height 5
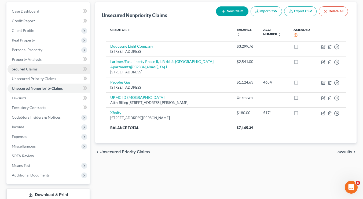
click at [37, 69] on span "Secured Claims" at bounding box center [25, 69] width 26 height 5
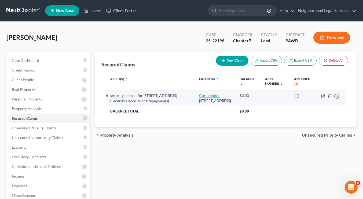
click at [204, 96] on link "Cornerstone" at bounding box center [209, 95] width 21 height 5
select select "39"
select select "2"
select select "4"
select select "0"
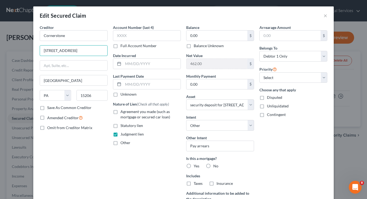
drag, startPoint x: 9, startPoint y: 51, endPoint x: 5, endPoint y: 52, distance: 3.7
click at [5, 52] on div "Edit Secured Claim × Creditor * Cornerstone 185 Larimer Ave. Pittsburgh State A…" at bounding box center [183, 99] width 367 height 199
click at [324, 17] on button "×" at bounding box center [326, 15] width 4 height 6
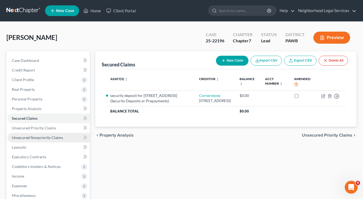
click at [37, 136] on span "Unsecured Nonpriority Claims" at bounding box center [37, 138] width 51 height 5
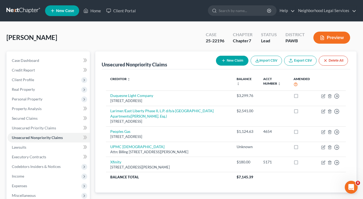
click at [225, 57] on button "New Claim" at bounding box center [232, 61] width 32 height 10
select select "0"
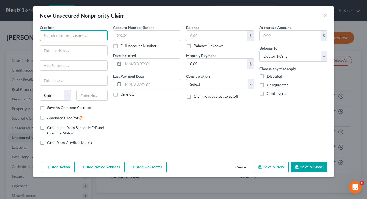
click at [77, 37] on input "text" at bounding box center [74, 35] width 68 height 11
click at [74, 46] on input "text" at bounding box center [73, 51] width 67 height 10
paste input "185 Larimer Ave."
type input "185 Larimer Ave."
click at [73, 35] on input "text" at bounding box center [74, 35] width 68 height 11
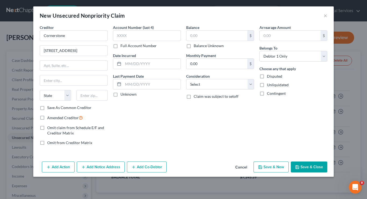
type input "Cornerstone"
click at [93, 94] on input "text" at bounding box center [91, 95] width 31 height 11
type input "15206"
type input "Pittsburgh"
select select "39"
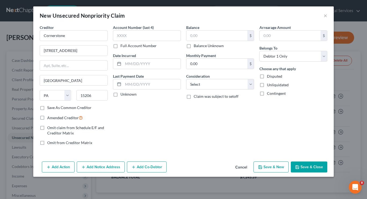
click at [145, 127] on div "Account Number (last 4) Full Account Number Date Incurred Last Payment Date Unk…" at bounding box center [146, 87] width 73 height 125
click at [168, 104] on div "Account Number (last 4) Full Account Number Date Incurred Last Payment Date Unk…" at bounding box center [146, 87] width 73 height 125
drag, startPoint x: 326, startPoint y: 16, endPoint x: 204, endPoint y: 14, distance: 122.7
click at [204, 14] on div "New Unsecured Nonpriority Claim ×" at bounding box center [183, 15] width 301 height 18
click at [326, 16] on button "×" at bounding box center [326, 15] width 4 height 6
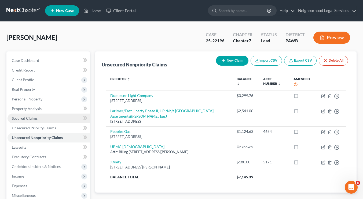
click at [37, 123] on link "Secured Claims" at bounding box center [49, 119] width 82 height 10
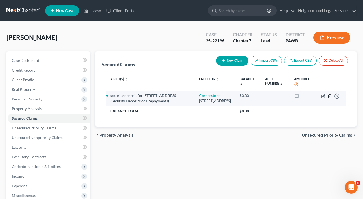
click at [331, 98] on icon "button" at bounding box center [330, 95] width 2 height 3
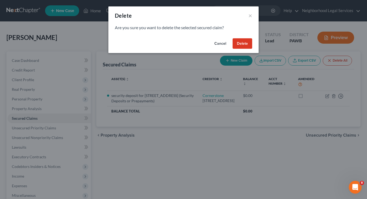
click at [238, 48] on button "Delete" at bounding box center [243, 43] width 20 height 11
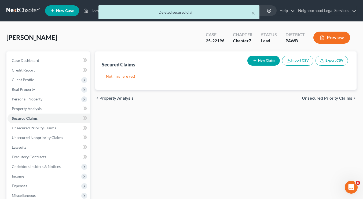
click at [160, 97] on div "chevron_left Property Analysis Unsecured Priority Claims chevron_right" at bounding box center [225, 98] width 261 height 17
click at [253, 14] on button "×" at bounding box center [253, 13] width 4 height 6
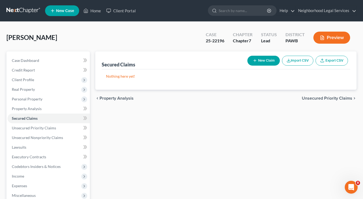
click at [206, 129] on div "Secured Claims New Claim Import CSV Export CSV Nothing here yet! Previous 1 Nex…" at bounding box center [226, 158] width 267 height 213
drag, startPoint x: 206, startPoint y: 129, endPoint x: 128, endPoint y: 49, distance: 112.0
click at [128, 49] on div "Drummond, Anita Upgraded Case 25-22196 Chapter Chapter 7 Status Lead District P…" at bounding box center [181, 148] width 350 height 241
click at [128, 49] on div "Drummond, Anita Upgraded Case 25-22196 Chapter Chapter 7 Status Lead District P…" at bounding box center [181, 39] width 350 height 23
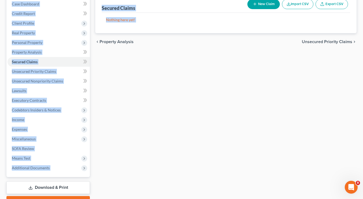
scroll to position [85, 0]
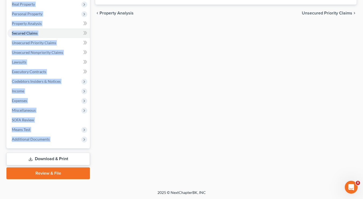
drag, startPoint x: 3, startPoint y: 35, endPoint x: 217, endPoint y: 122, distance: 231.2
click at [217, 122] on div "Drummond, Anita Upgraded Case 25-22196 Chapter Chapter 7 Status Lead District P…" at bounding box center [181, 63] width 363 height 254
click at [217, 122] on div "Secured Claims New Claim Import CSV Export CSV Nothing here yet! Previous 1 Nex…" at bounding box center [226, 72] width 267 height 213
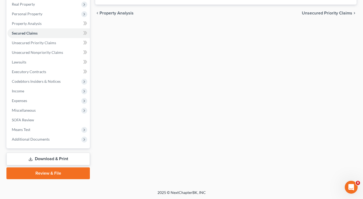
drag, startPoint x: 217, startPoint y: 122, endPoint x: 116, endPoint y: 130, distance: 101.0
click at [116, 130] on div "Secured Claims New Claim Import CSV Export CSV Nothing here yet! Previous 1 Nex…" at bounding box center [226, 72] width 267 height 213
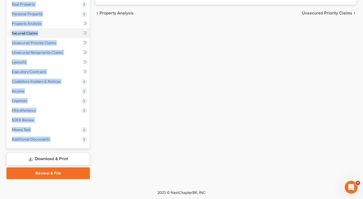
drag, startPoint x: 7, startPoint y: 34, endPoint x: 179, endPoint y: 120, distance: 192.2
click at [179, 120] on div "Drummond, Anita Upgraded Case 25-22196 Chapter Chapter 7 Status Lead District P…" at bounding box center [181, 63] width 350 height 241
click at [179, 120] on div "Secured Claims New Claim Import CSV Export CSV Nothing here yet! Previous 1 Nex…" at bounding box center [226, 72] width 267 height 213
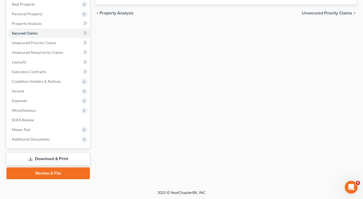
scroll to position [0, 0]
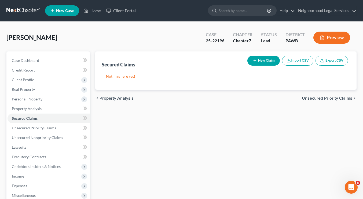
click at [143, 40] on div "Drummond, Anita Upgraded Case 25-22196 Chapter Chapter 7 Status Lead District P…" at bounding box center [181, 39] width 350 height 23
click at [17, 13] on link at bounding box center [23, 11] width 34 height 10
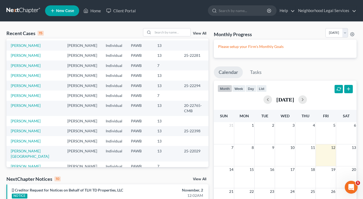
scroll to position [35, 0]
